Goal: Find specific page/section: Find specific page/section

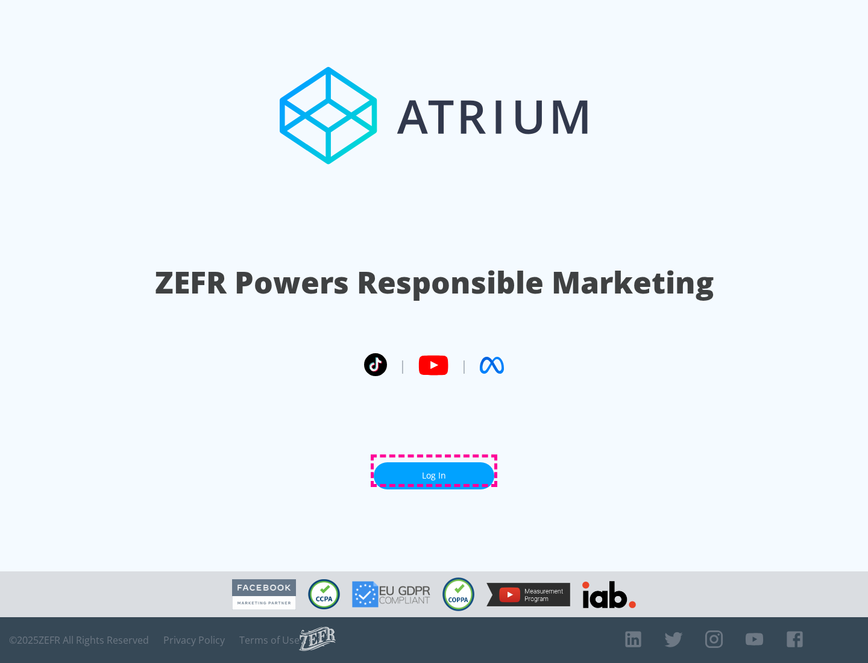
click at [434, 471] on link "Log In" at bounding box center [434, 475] width 121 height 27
